Goal: Information Seeking & Learning: Learn about a topic

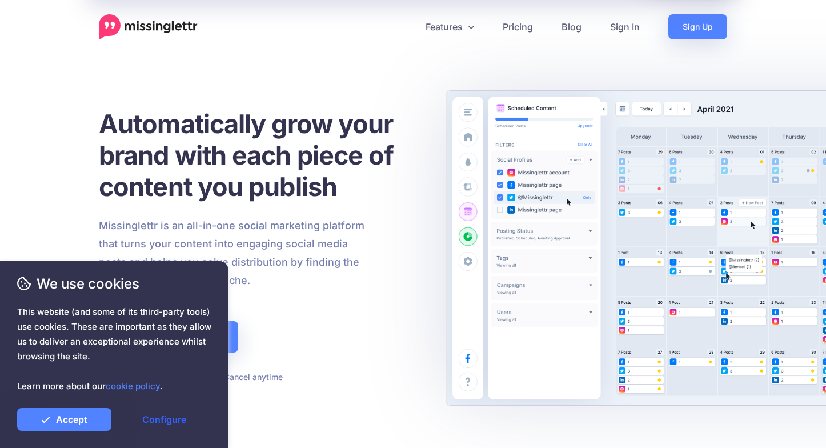
click at [154, 421] on link "Configure" at bounding box center [164, 419] width 94 height 23
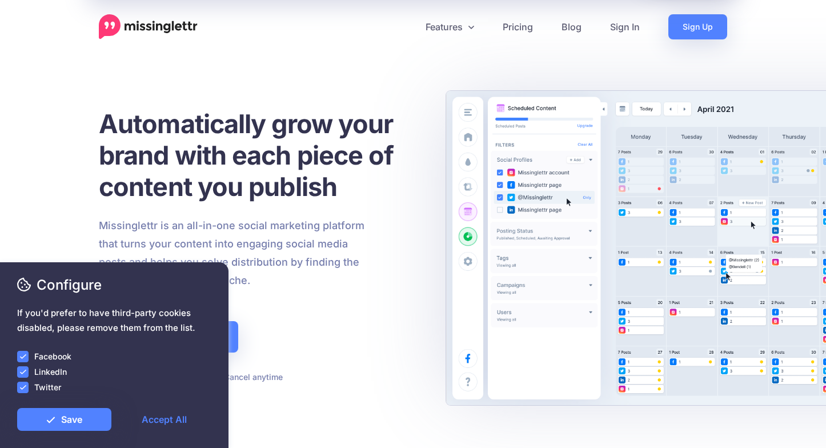
click at [21, 354] on ins at bounding box center [22, 356] width 11 height 11
click at [21, 369] on ins at bounding box center [22, 371] width 11 height 11
click at [20, 384] on ins at bounding box center [22, 386] width 11 height 11
click at [33, 420] on link "Save" at bounding box center [64, 419] width 94 height 23
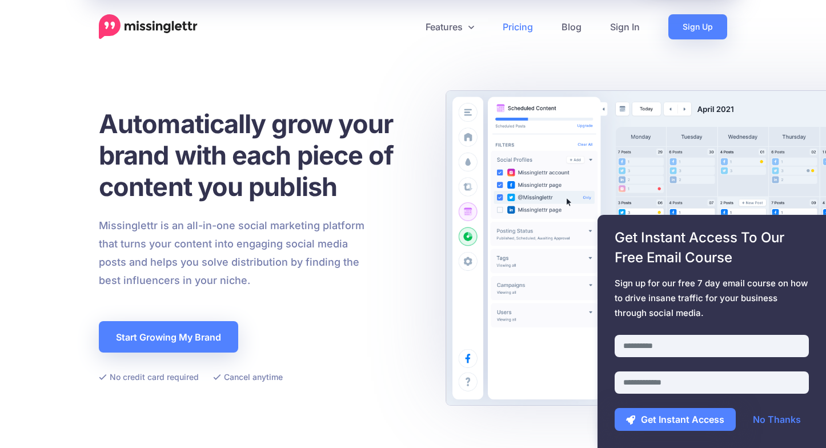
click at [519, 29] on link "Pricing" at bounding box center [517, 26] width 59 height 25
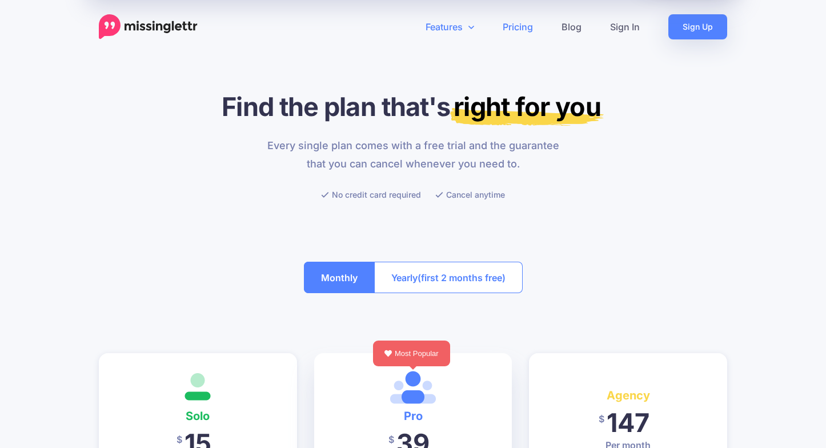
click at [431, 28] on link "Features" at bounding box center [449, 26] width 77 height 25
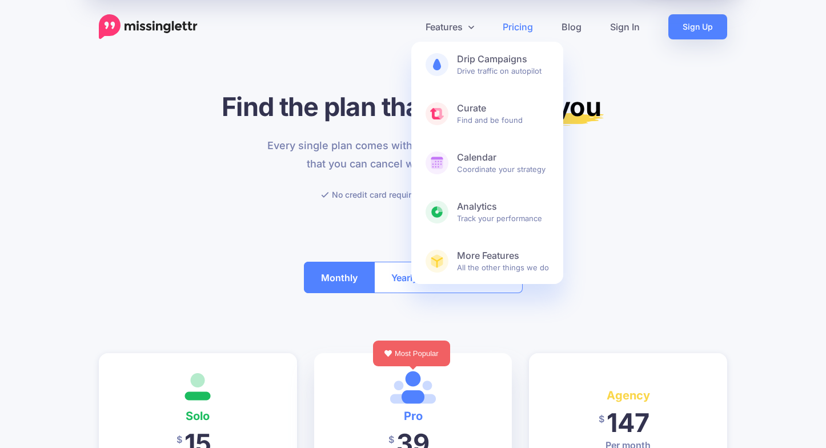
click at [151, 26] on img at bounding box center [148, 26] width 99 height 25
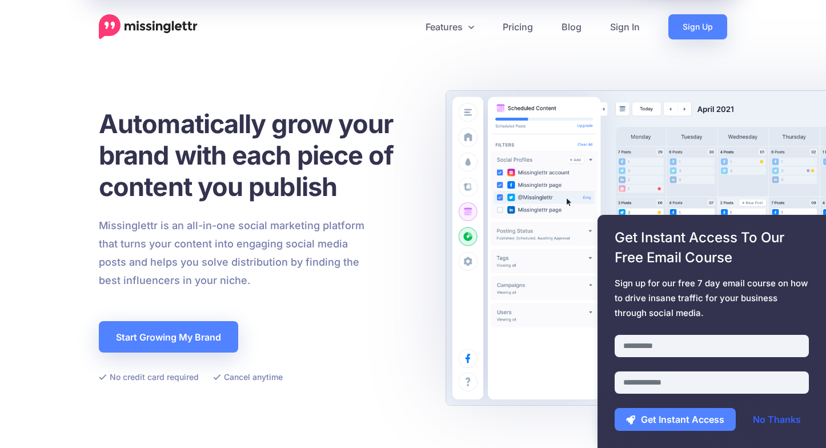
click at [780, 419] on link "No Thanks" at bounding box center [776, 419] width 71 height 23
